Goal: Check status

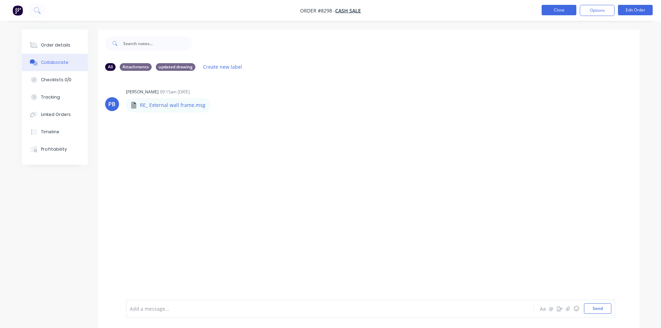
click at [554, 12] on button "Close" at bounding box center [558, 10] width 35 height 10
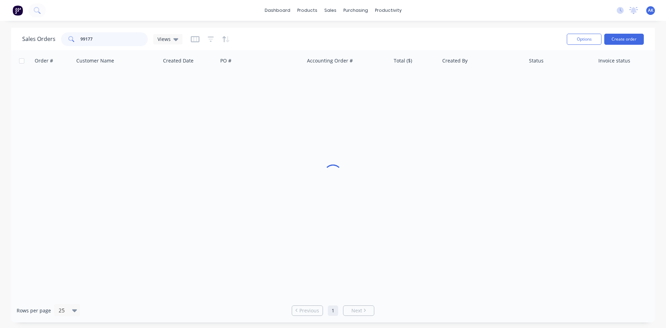
click at [109, 37] on input "99177" at bounding box center [114, 39] width 68 height 14
type input "99185"
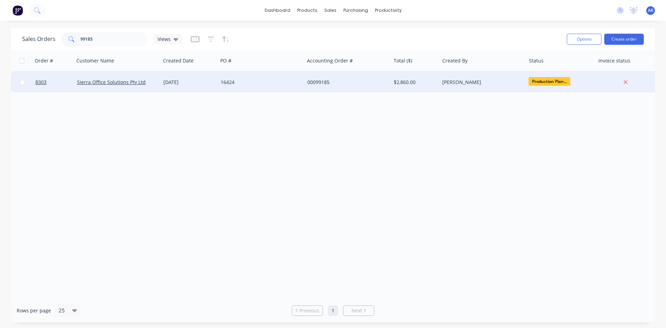
click at [179, 84] on div "[DATE]" at bounding box center [189, 82] width 52 height 7
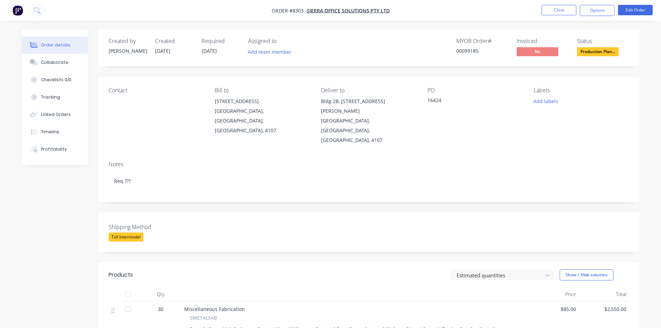
click at [585, 49] on span "Production Plan..." at bounding box center [598, 51] width 42 height 9
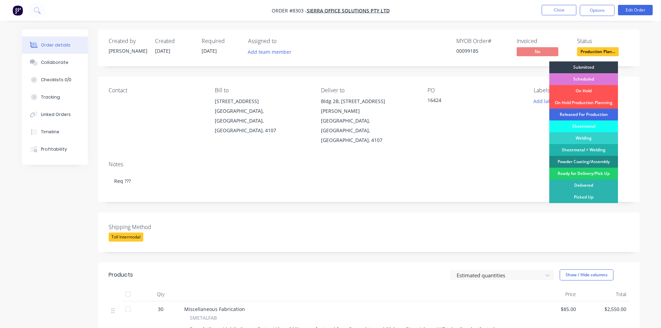
click at [562, 113] on div "Released For Production" at bounding box center [583, 115] width 69 height 12
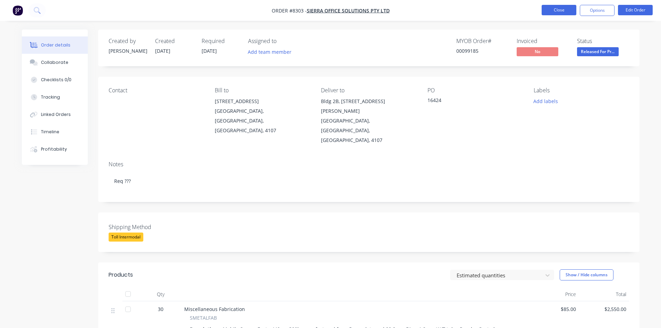
click at [561, 10] on button "Close" at bounding box center [558, 10] width 35 height 10
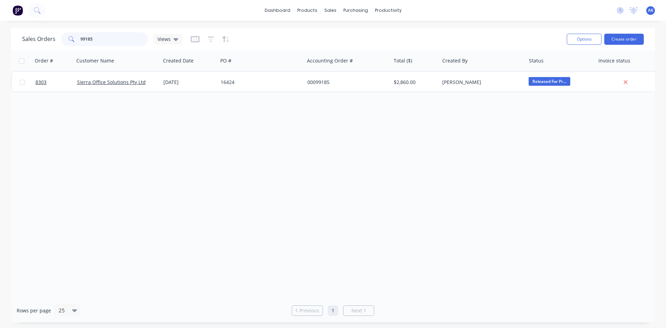
drag, startPoint x: 85, startPoint y: 37, endPoint x: 47, endPoint y: 39, distance: 38.2
click at [47, 39] on div "Sales Orders 99185 Views" at bounding box center [102, 39] width 160 height 14
type input "99243"
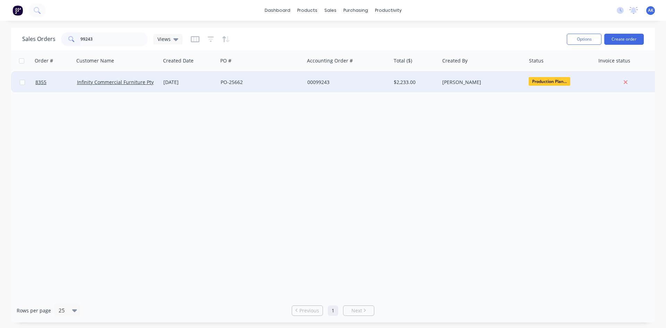
click at [214, 83] on div "[DATE]" at bounding box center [189, 82] width 52 height 7
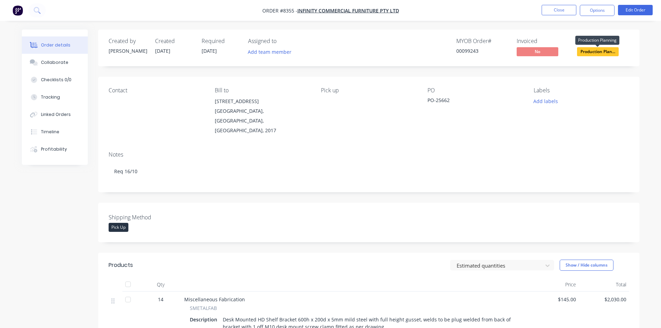
click at [589, 52] on span "Production Plan..." at bounding box center [598, 51] width 42 height 9
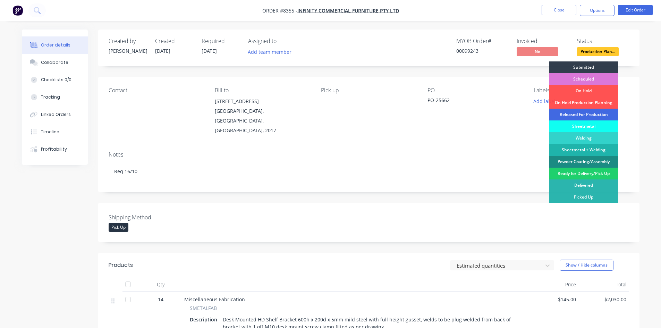
click at [590, 113] on div "Released For Production" at bounding box center [583, 115] width 69 height 12
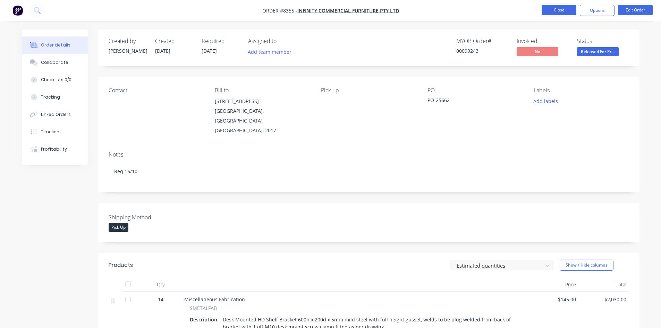
click at [562, 10] on button "Close" at bounding box center [558, 10] width 35 height 10
